Goal: Task Accomplishment & Management: Manage account settings

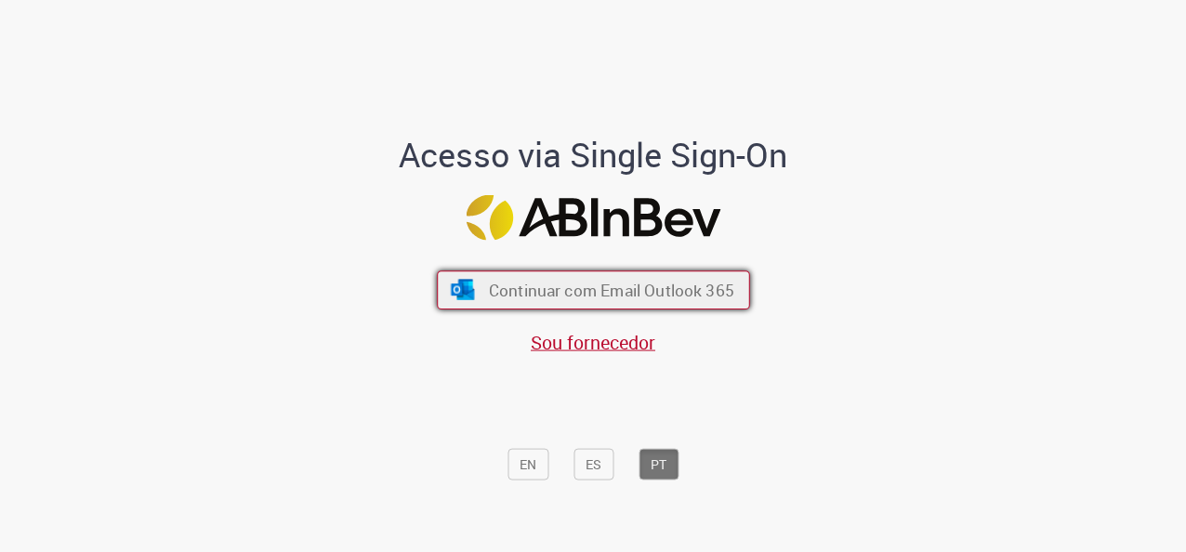
click at [504, 293] on span "Continuar com Email Outlook 365" at bounding box center [610, 290] width 245 height 21
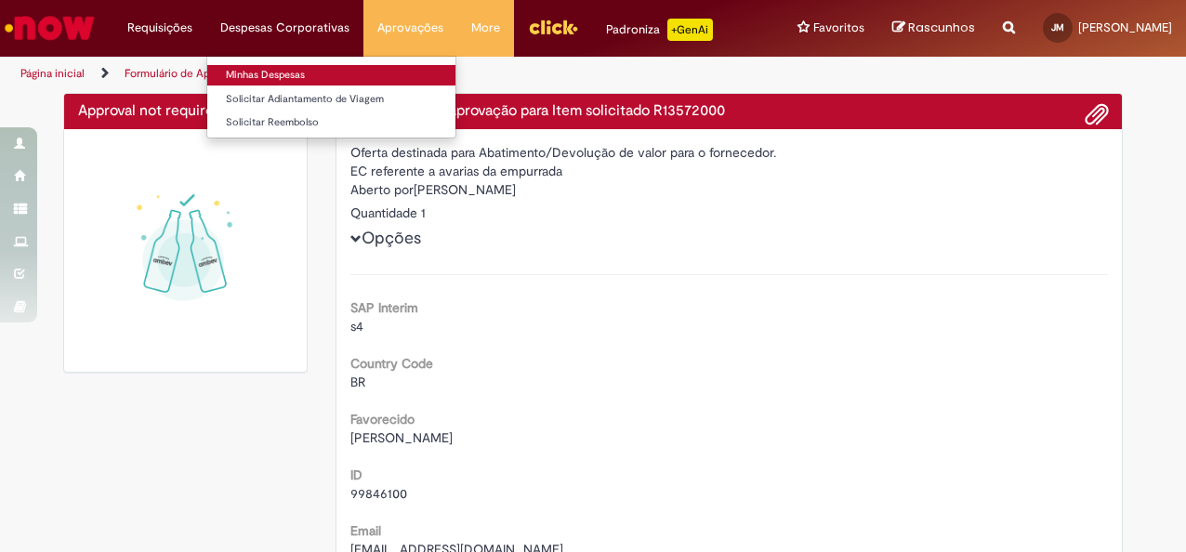
click at [279, 67] on link "Minhas Despesas" at bounding box center [331, 75] width 248 height 20
click at [288, 71] on link "Minhas Despesas" at bounding box center [331, 75] width 248 height 20
